Goal: Transaction & Acquisition: Purchase product/service

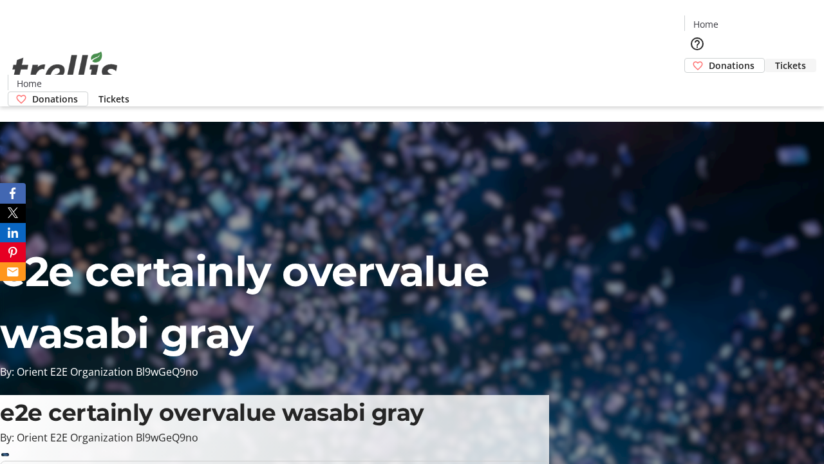
click at [775, 59] on span "Tickets" at bounding box center [790, 66] width 31 height 14
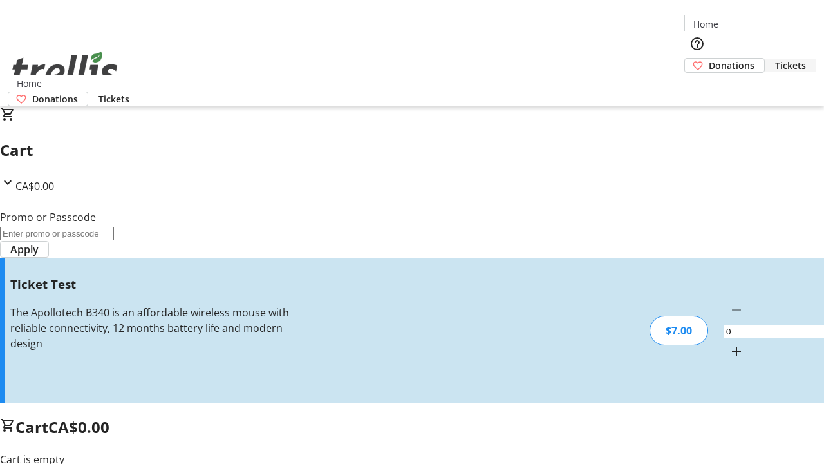
click at [729, 343] on mat-icon "Increment by one" at bounding box center [736, 350] width 15 height 15
type input "1"
